Goal: Find contact information: Find contact information

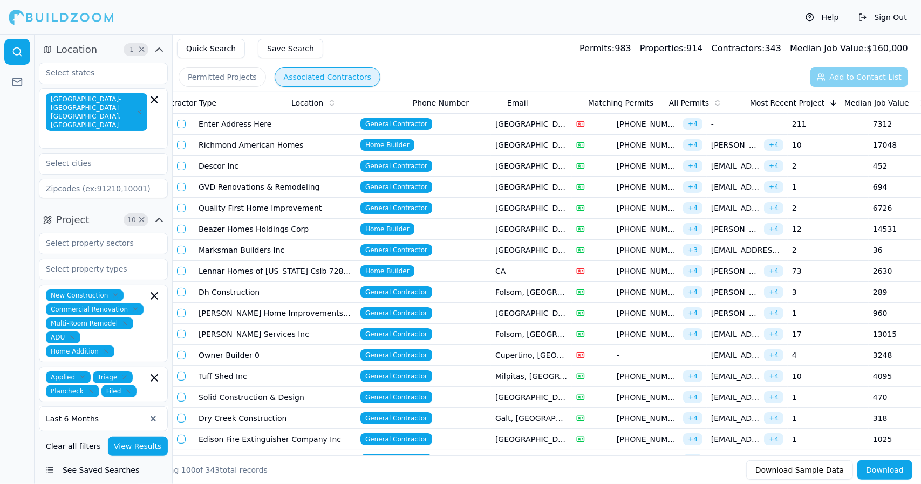
scroll to position [0, 204]
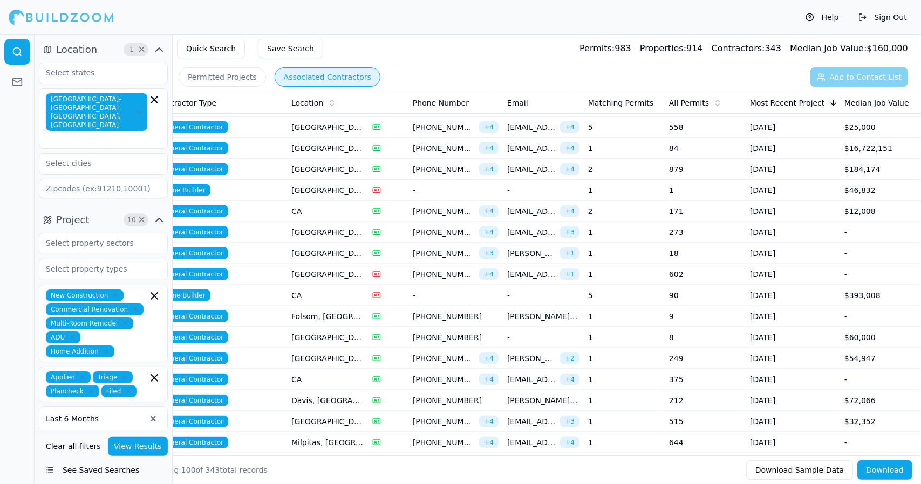
click at [319, 139] on td "[GEOGRAPHIC_DATA], [GEOGRAPHIC_DATA]" at bounding box center [327, 148] width 81 height 21
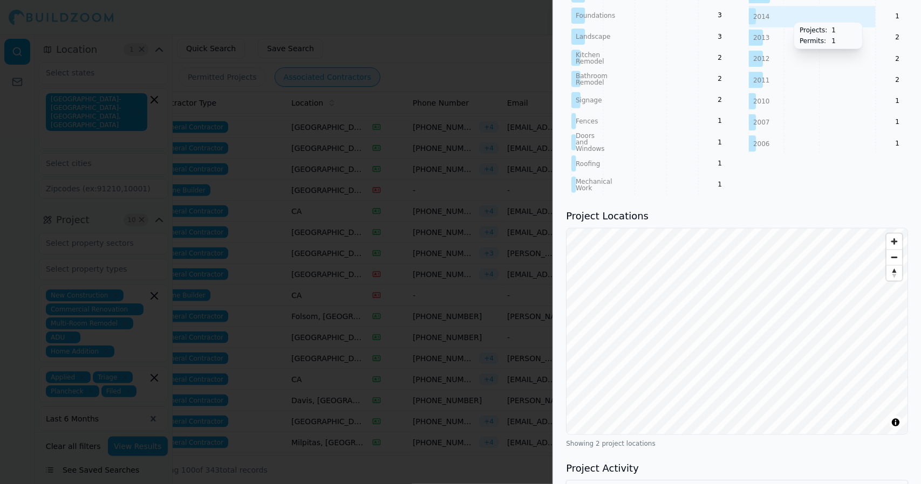
scroll to position [873, 0]
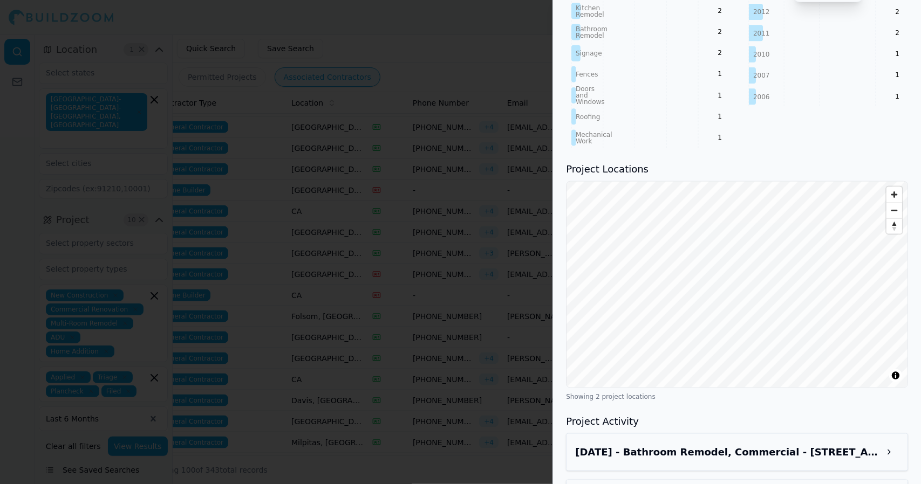
click at [888, 443] on button at bounding box center [888, 452] width 19 height 19
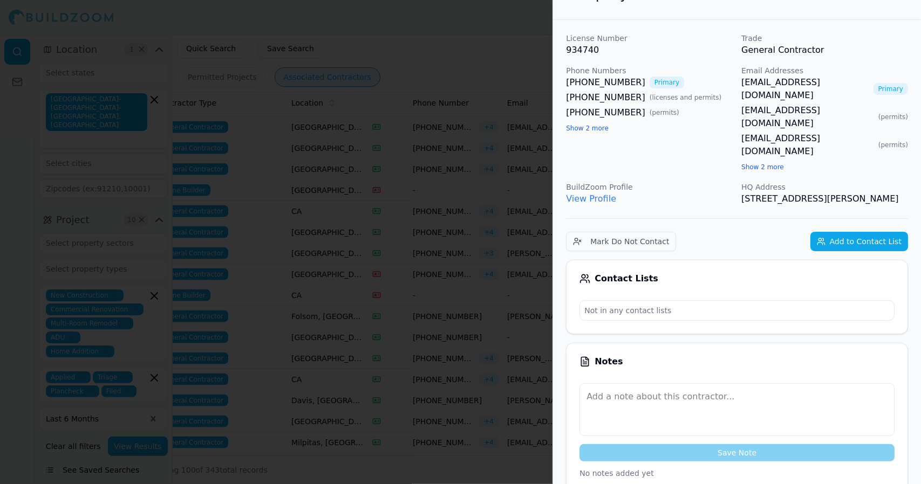
scroll to position [0, 0]
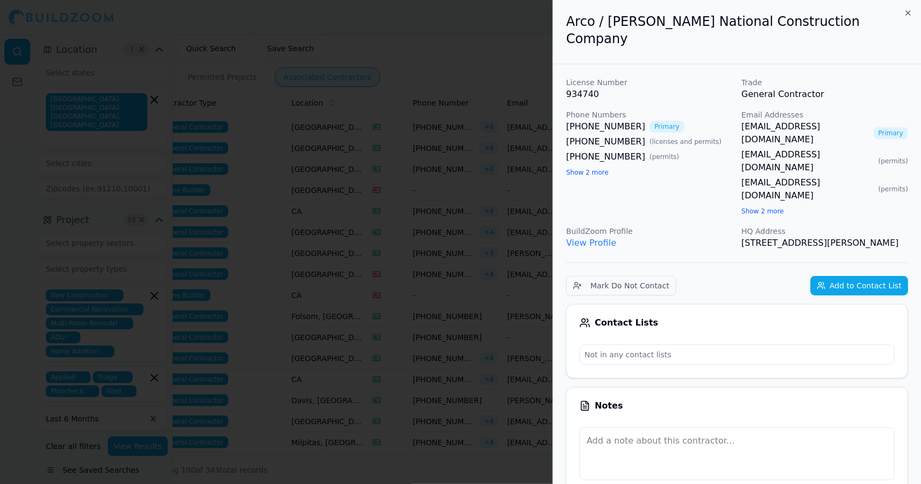
click at [469, 71] on div at bounding box center [460, 242] width 921 height 484
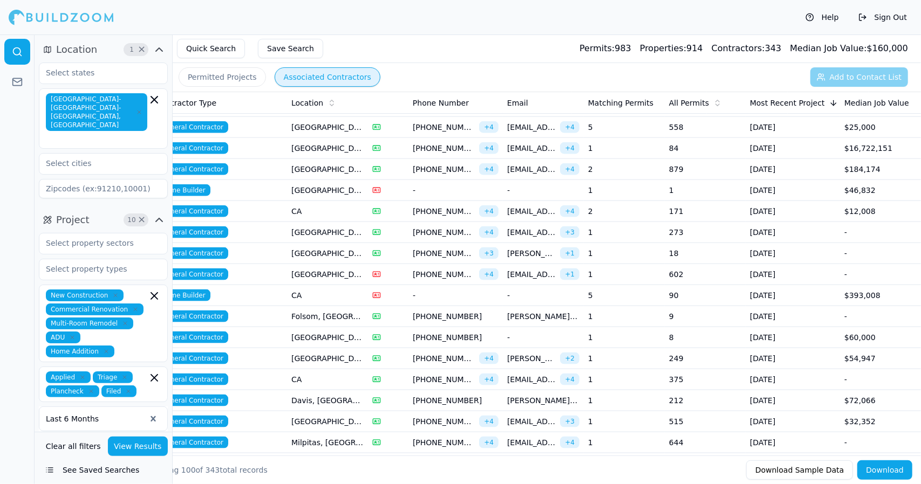
click at [443, 122] on span "[PHONE_NUMBER]" at bounding box center [444, 127] width 62 height 11
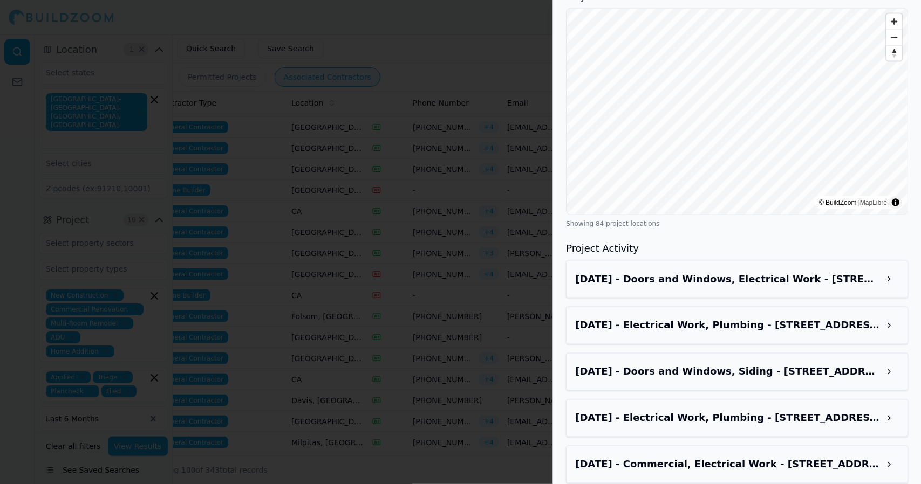
scroll to position [1094, 0]
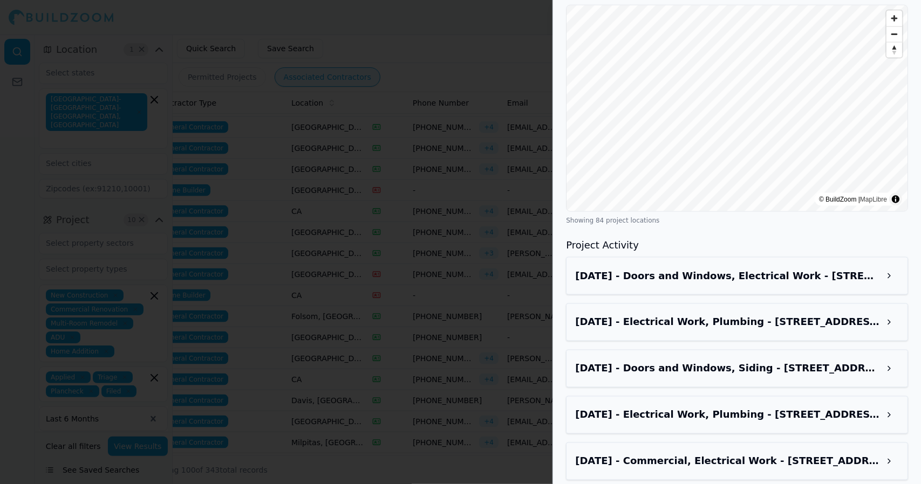
click at [891, 313] on button at bounding box center [888, 322] width 19 height 19
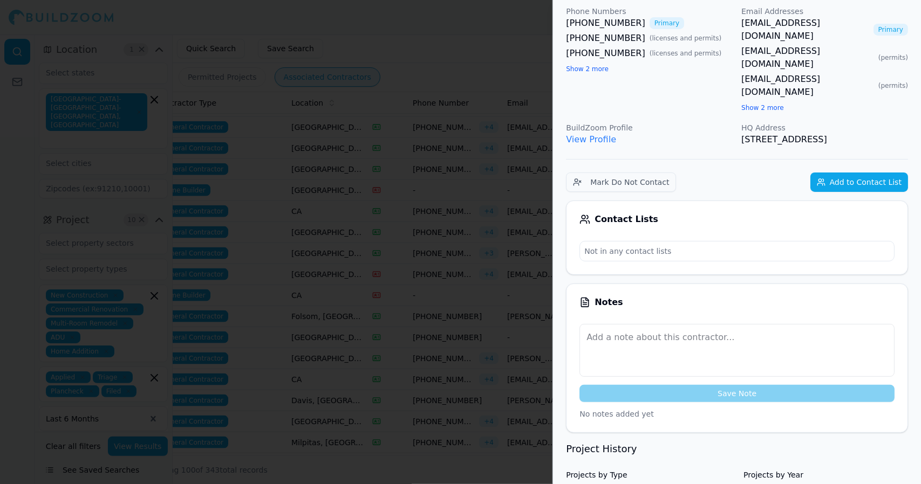
scroll to position [0, 0]
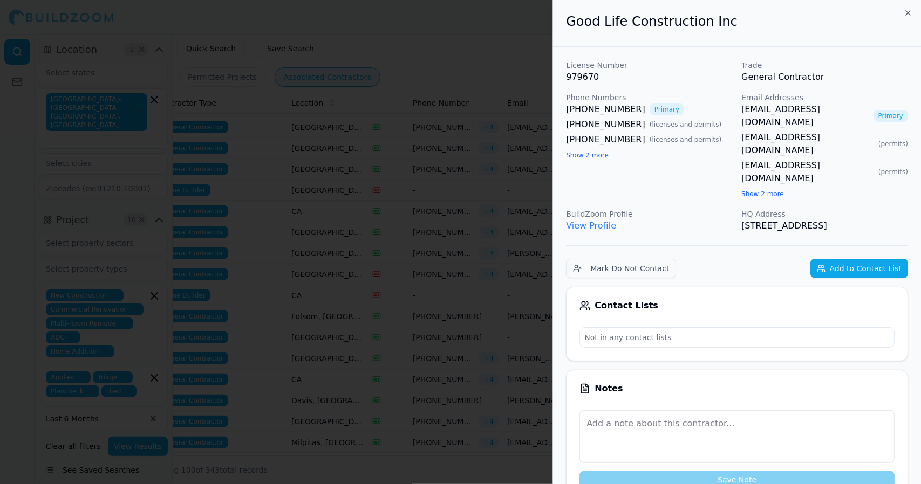
click at [395, 155] on div at bounding box center [460, 242] width 921 height 484
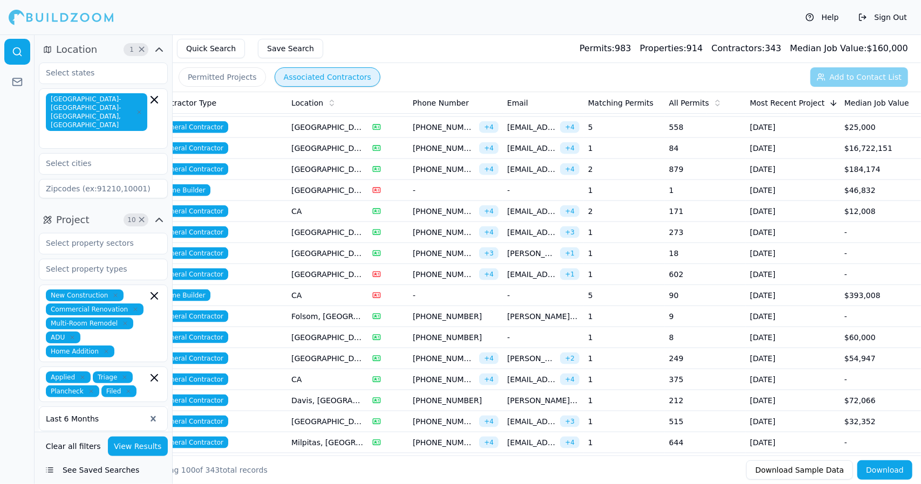
drag, startPoint x: 333, startPoint y: 163, endPoint x: 324, endPoint y: 161, distance: 9.8
click at [324, 161] on td "[GEOGRAPHIC_DATA], [GEOGRAPHIC_DATA]" at bounding box center [327, 169] width 81 height 21
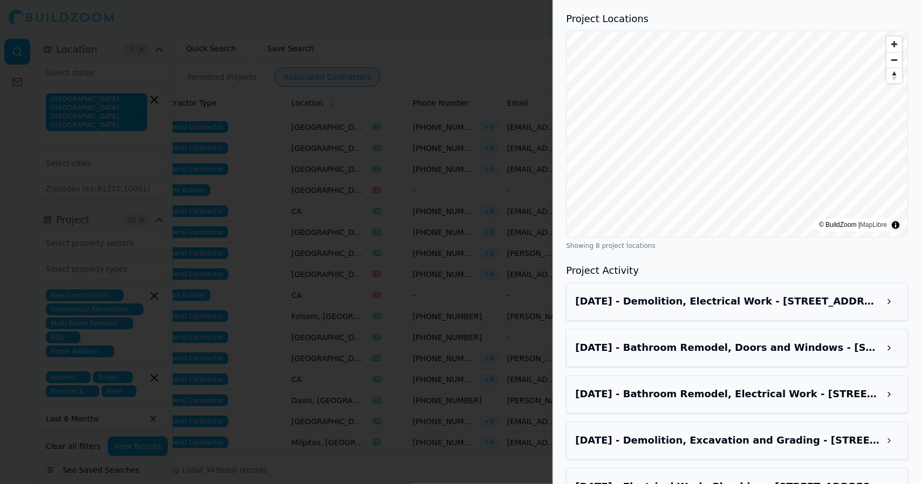
scroll to position [1218, 0]
click at [895, 291] on button at bounding box center [888, 300] width 19 height 19
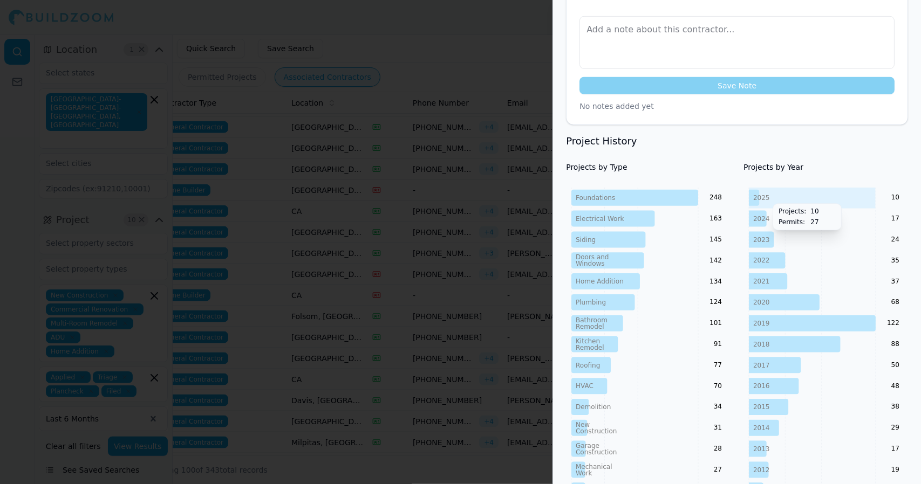
scroll to position [0, 0]
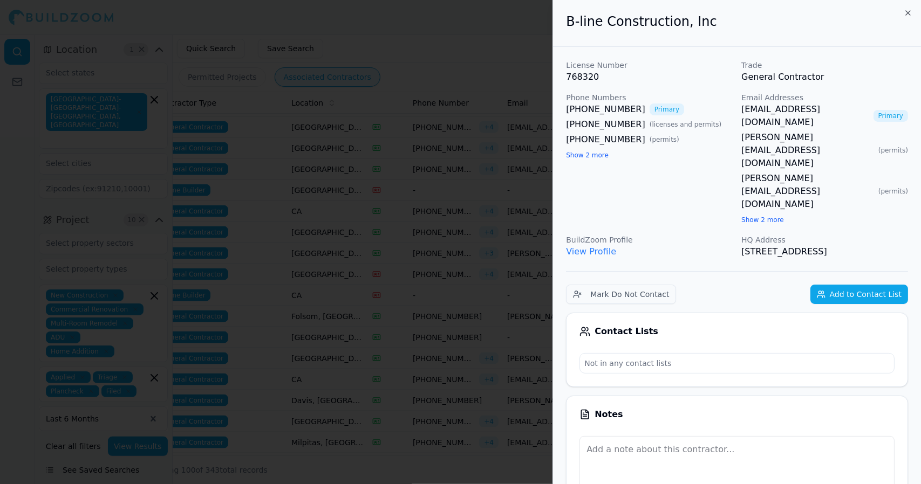
click at [393, 148] on div at bounding box center [460, 242] width 921 height 484
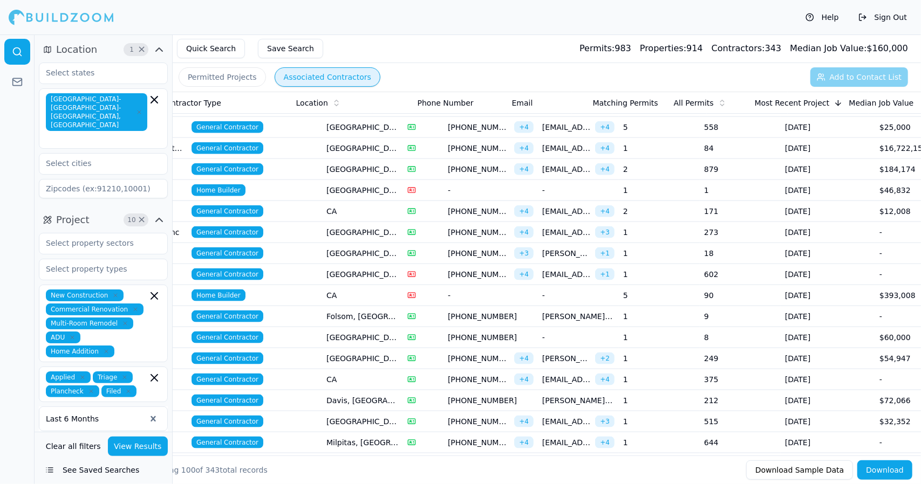
scroll to position [0, 204]
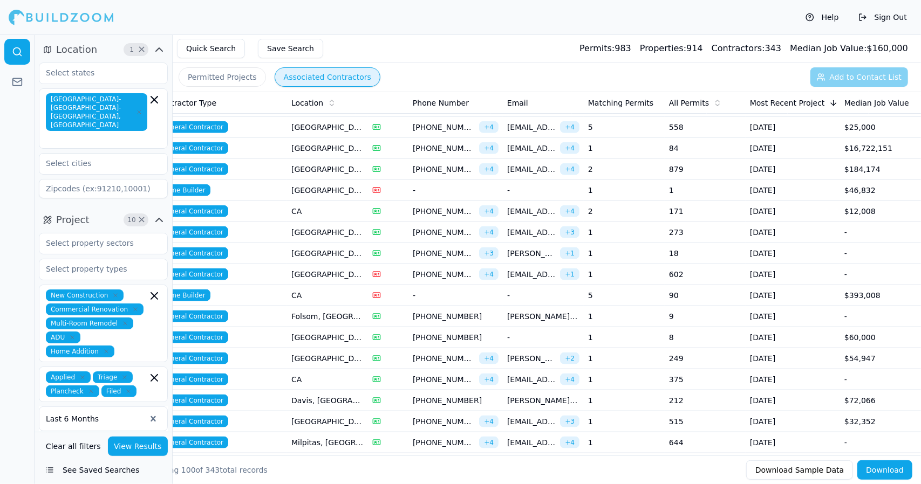
click at [314, 285] on td "CA" at bounding box center [327, 295] width 81 height 21
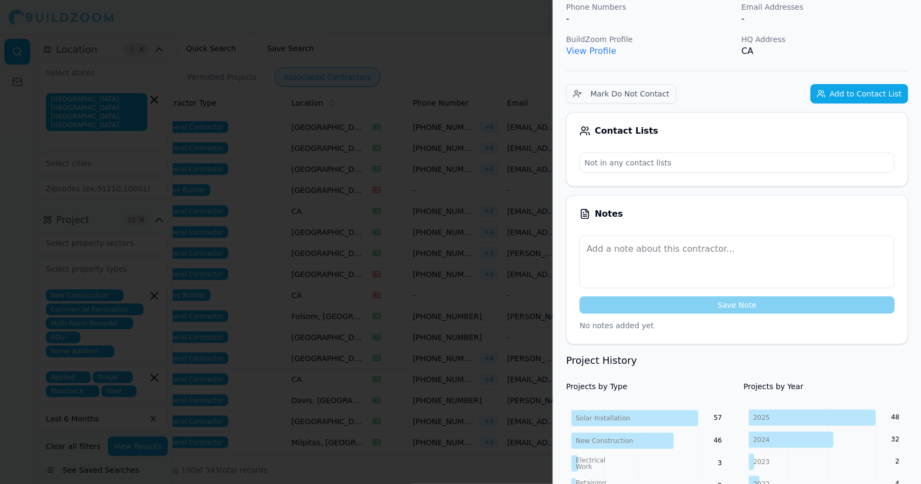
scroll to position [0, 0]
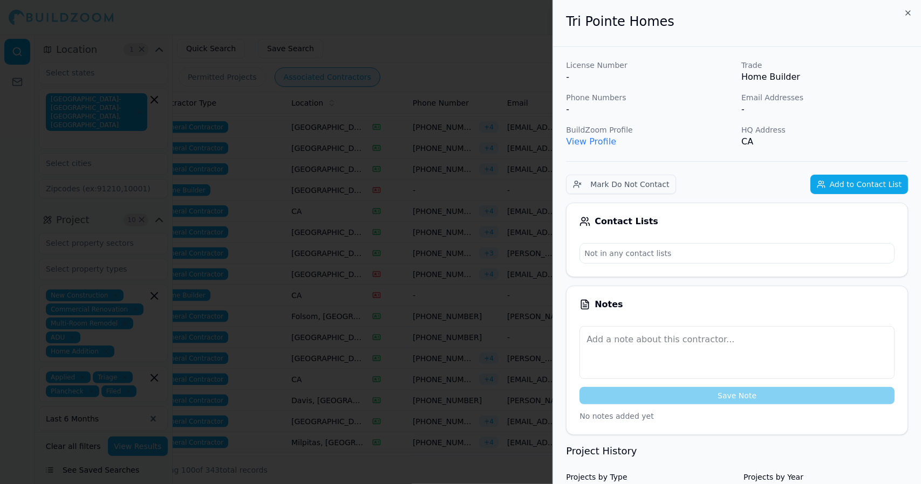
click at [580, 137] on link "View Profile" at bounding box center [591, 141] width 50 height 10
